Goal: Download file/media

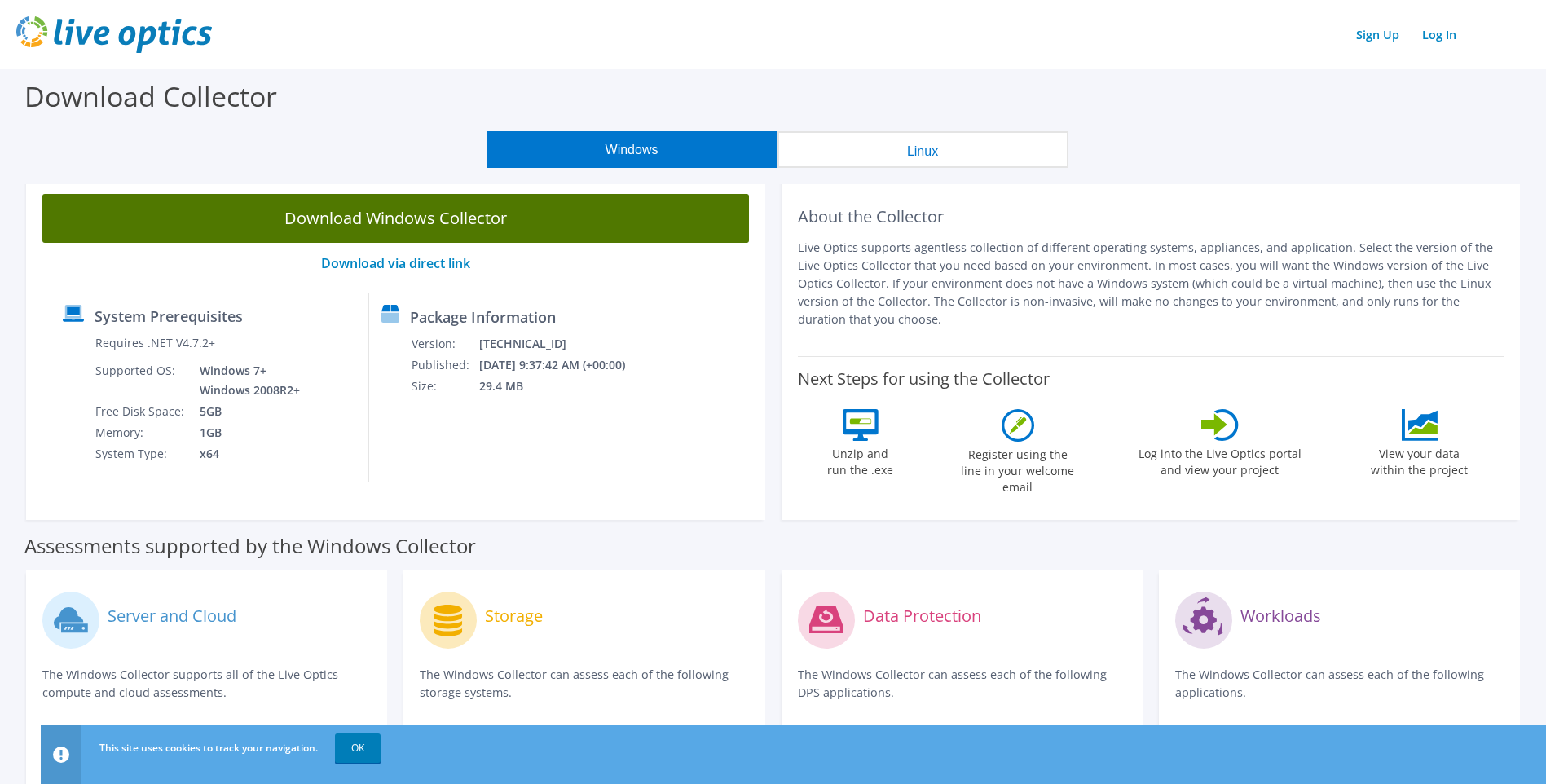
click at [392, 211] on link "Download Windows Collector" at bounding box center [396, 218] width 707 height 48
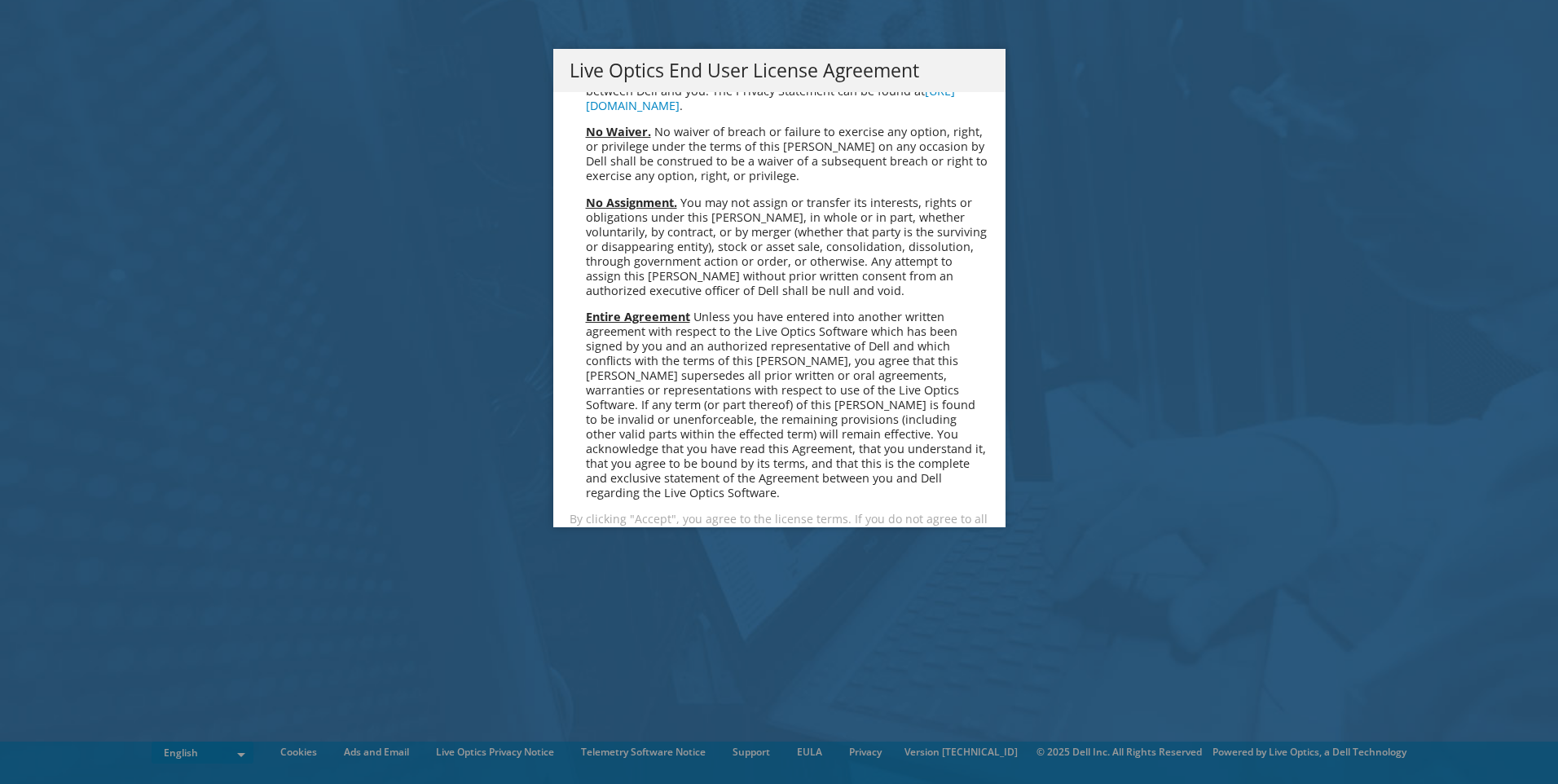
scroll to position [6161, 0]
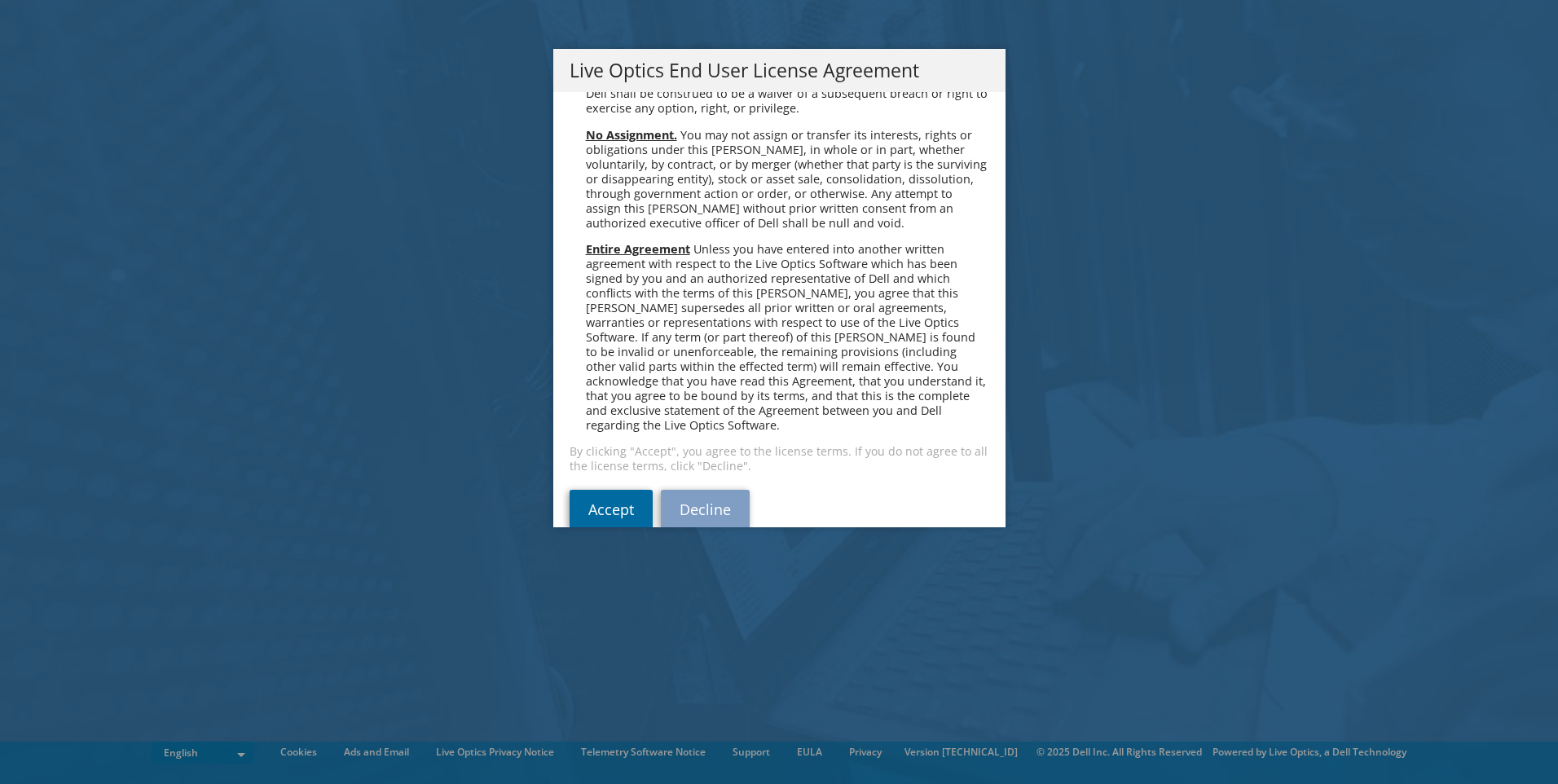
click at [616, 490] on link "Accept" at bounding box center [611, 509] width 83 height 39
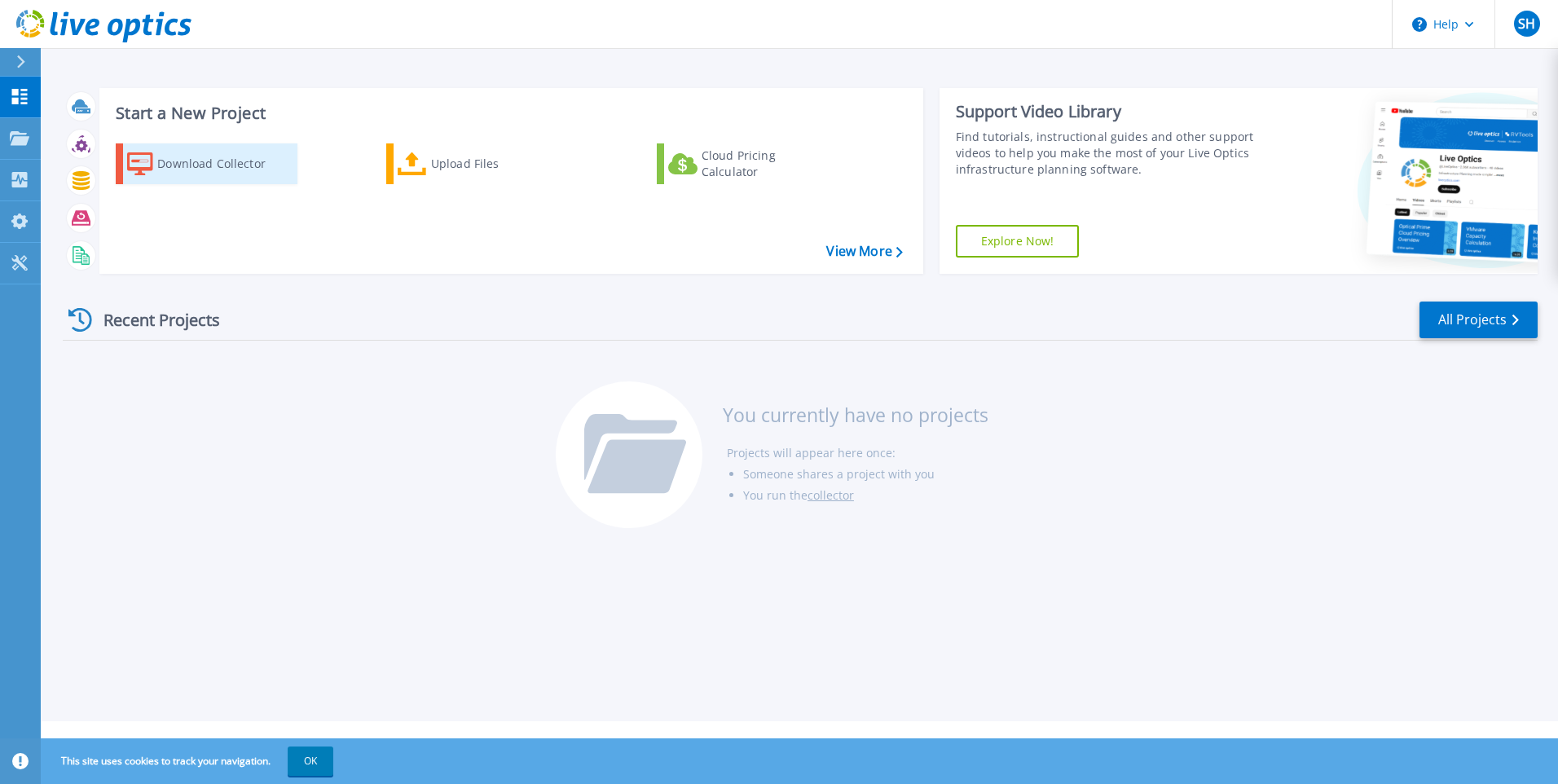
click at [167, 173] on div "Download Collector" at bounding box center [222, 163] width 130 height 32
